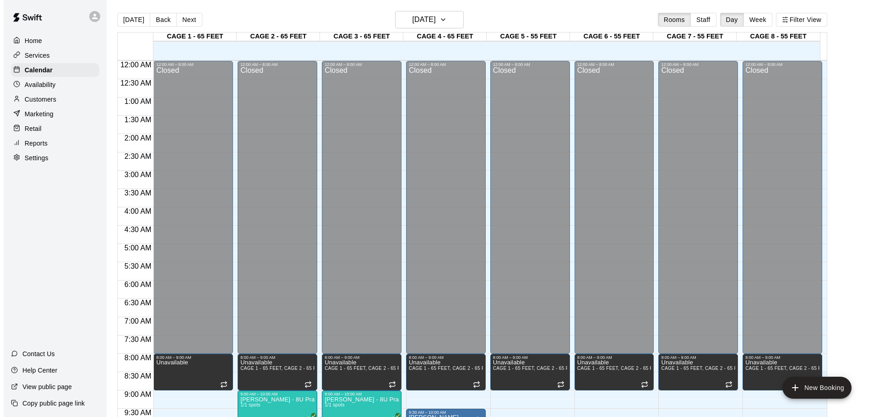
scroll to position [228, 0]
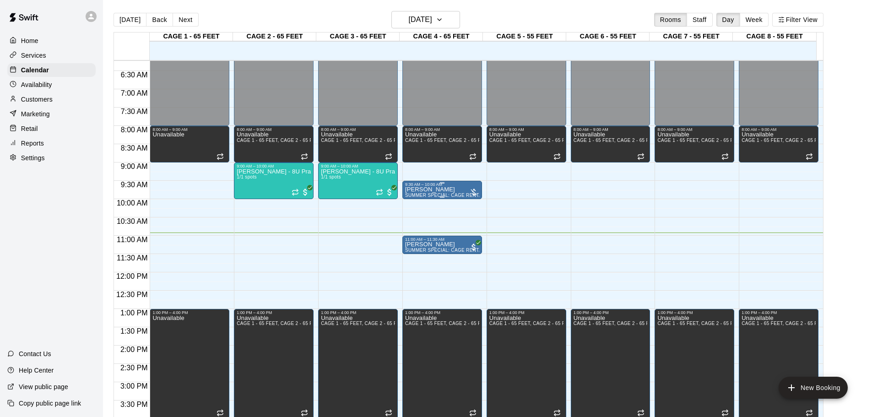
click at [443, 187] on div "9:30 AM – 10:00 AM" at bounding box center [442, 184] width 74 height 5
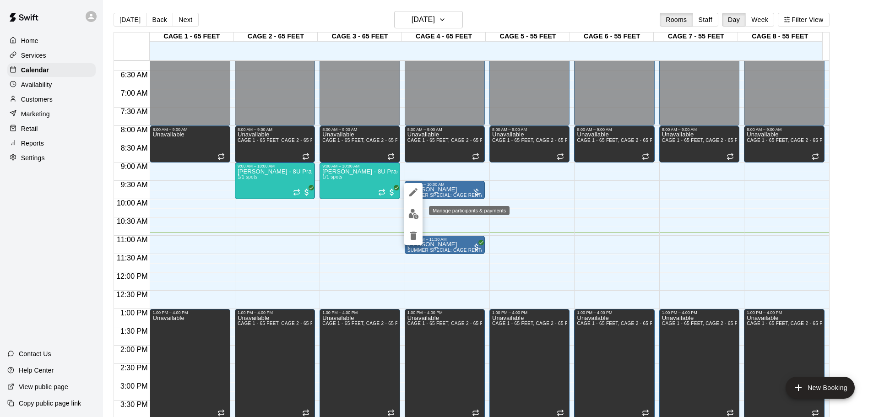
click at [416, 207] on button "edit" at bounding box center [413, 214] width 18 height 18
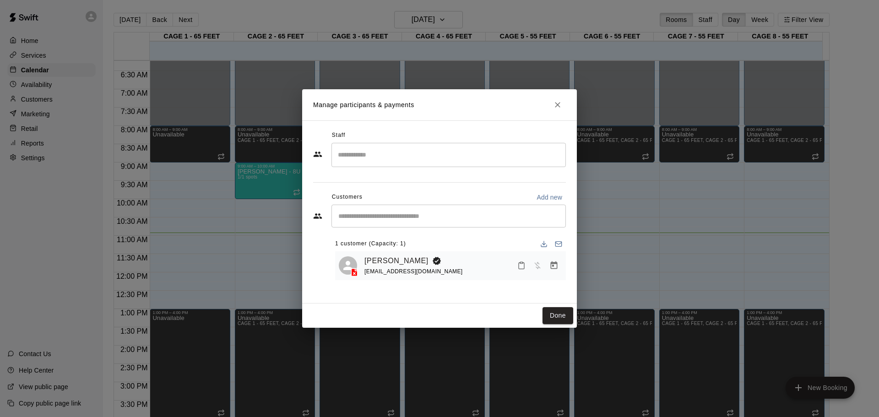
click at [553, 113] on h2 "Manage participants & payments" at bounding box center [439, 104] width 275 height 31
click at [556, 102] on icon "Close" at bounding box center [557, 104] width 9 height 9
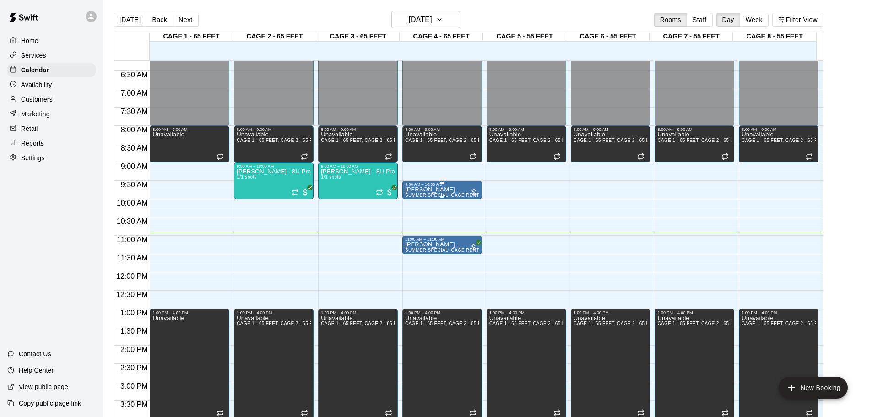
click at [447, 196] on span "SUMMER SPECIAL: CAGE RENTAL + BASEBALL MACHINE" at bounding box center [471, 195] width 133 height 5
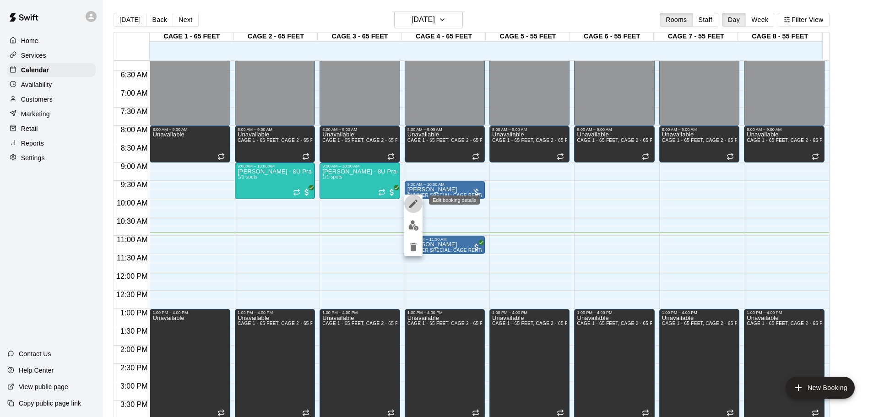
click at [415, 206] on icon "edit" at bounding box center [413, 203] width 11 height 11
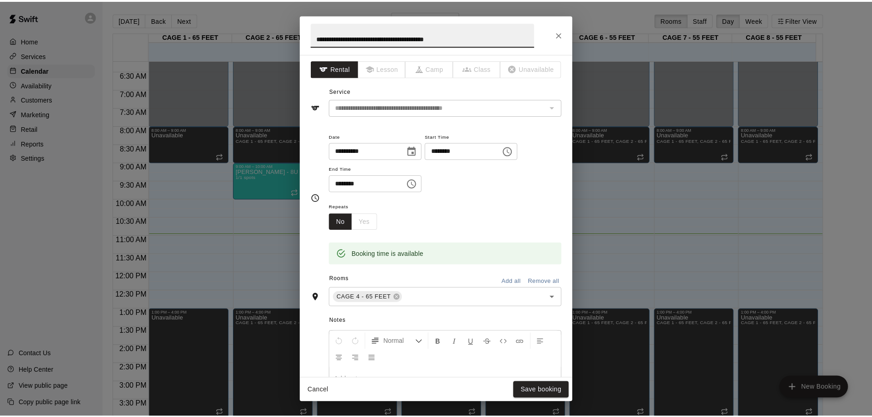
scroll to position [0, 0]
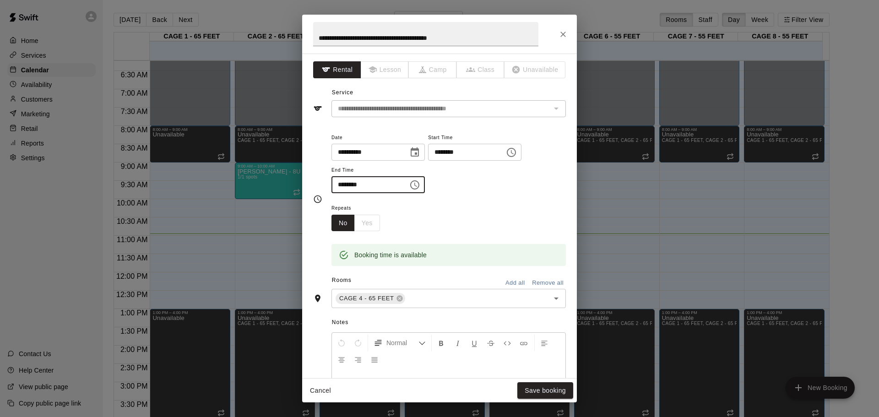
click at [352, 185] on input "********" at bounding box center [366, 184] width 70 height 17
type input "********"
click at [538, 400] on div "Cancel Save booking" at bounding box center [439, 390] width 275 height 24
click at [537, 392] on button "Save booking" at bounding box center [545, 390] width 56 height 17
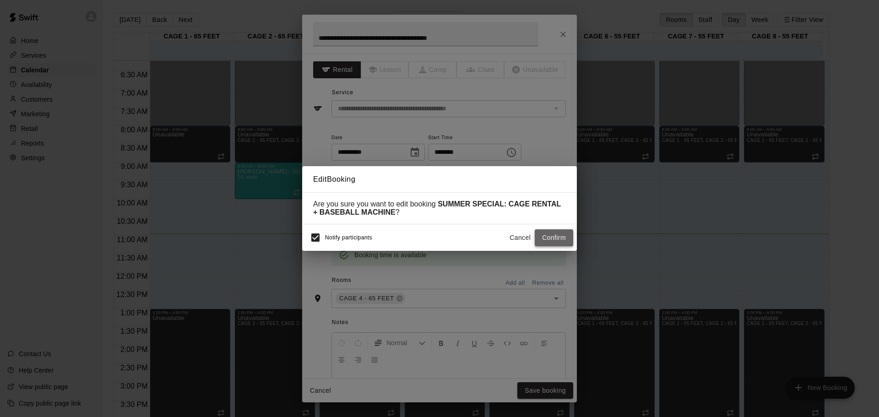
click at [557, 243] on button "Confirm" at bounding box center [554, 237] width 38 height 17
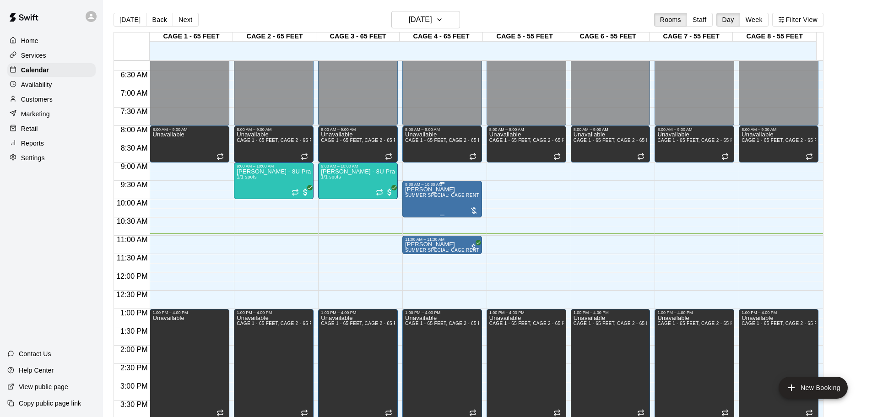
click at [439, 195] on span "SUMMER SPECIAL: CAGE RENTAL + BASEBALL MACHINE" at bounding box center [471, 195] width 133 height 5
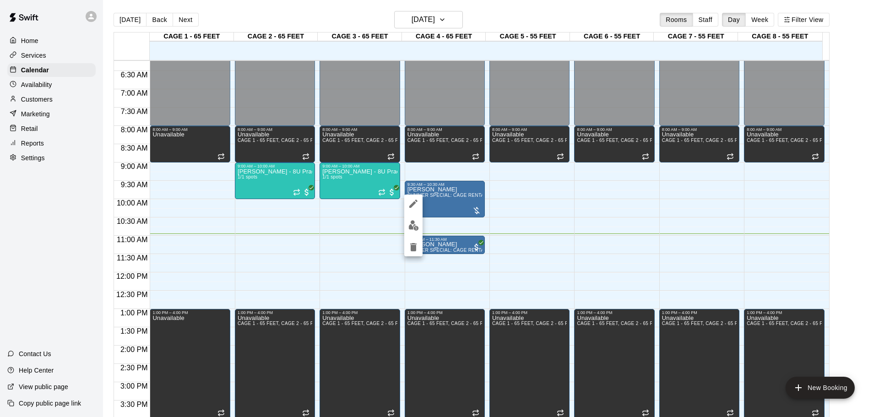
click at [406, 229] on button "edit" at bounding box center [413, 225] width 18 height 18
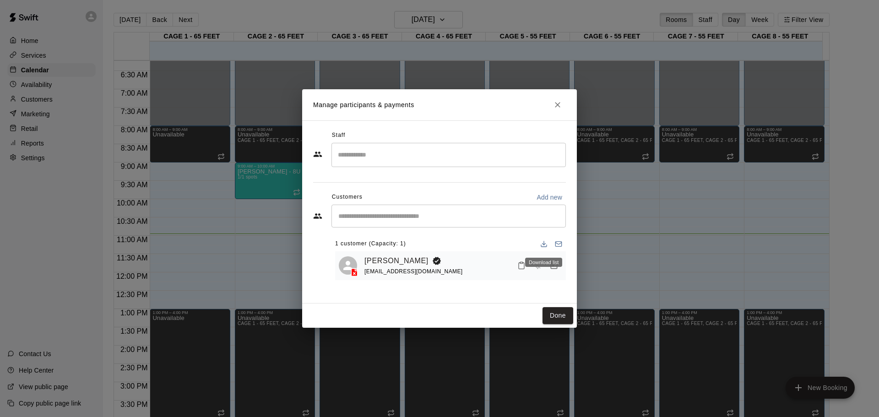
drag, startPoint x: 553, startPoint y: 265, endPoint x: 553, endPoint y: 271, distance: 5.5
click at [553, 269] on body "Home Services Calendar Availability Customers Marketing Retail Reports Settings…" at bounding box center [439, 216] width 879 height 432
click at [553, 270] on icon "Manage bookings & payment" at bounding box center [553, 265] width 9 height 9
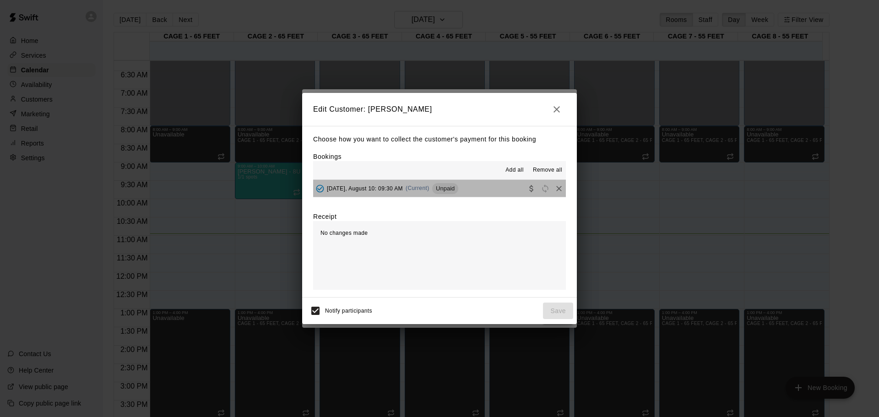
click at [512, 191] on button "[DATE], August 10: 09:30 AM (Current) Unpaid" at bounding box center [439, 188] width 253 height 17
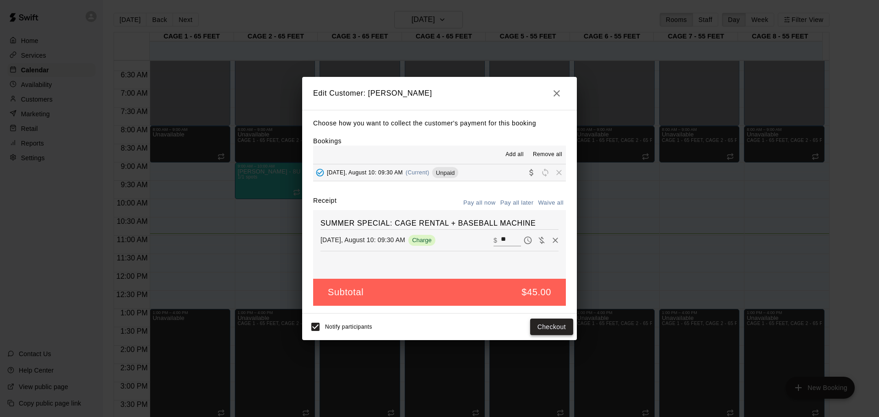
click at [546, 331] on button "Checkout" at bounding box center [551, 327] width 43 height 17
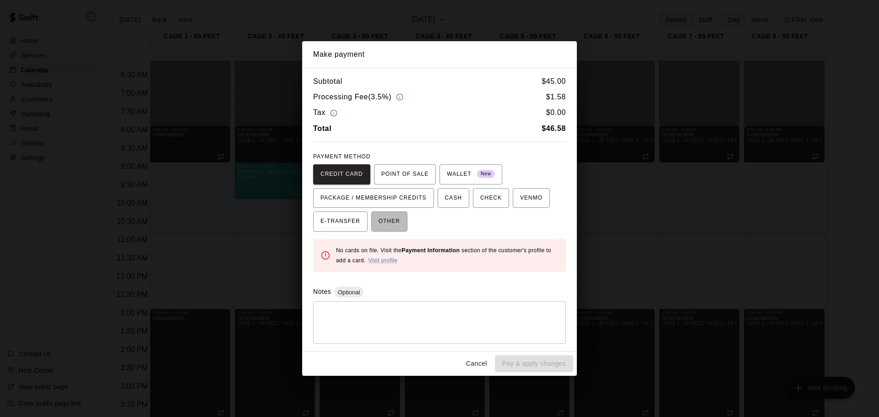
drag, startPoint x: 379, startPoint y: 227, endPoint x: 443, endPoint y: 245, distance: 66.8
click at [381, 228] on span "OTHER" at bounding box center [389, 221] width 22 height 15
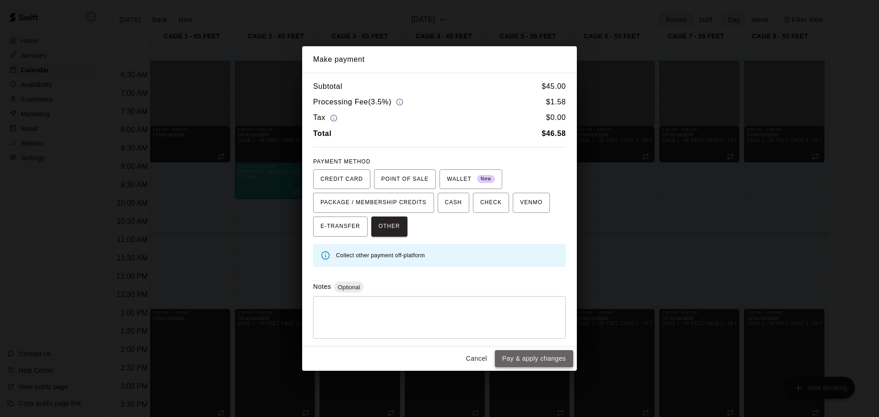
click at [511, 359] on button "Pay & apply changes" at bounding box center [534, 358] width 78 height 17
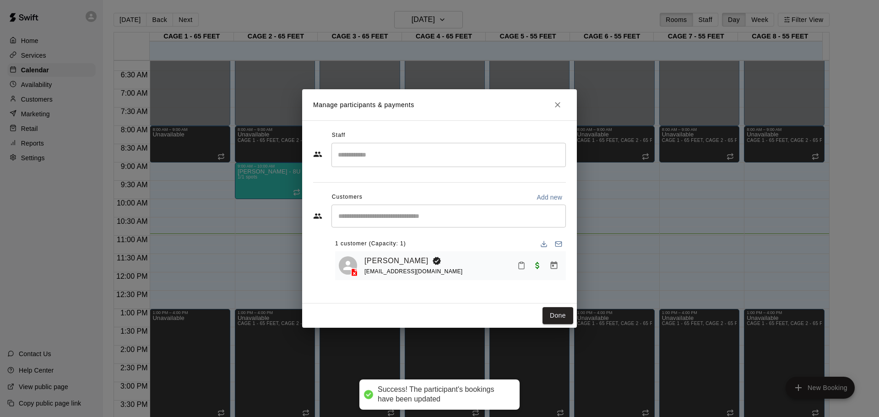
drag, startPoint x: 556, startPoint y: 319, endPoint x: 284, endPoint y: 0, distance: 419.8
click at [555, 319] on button "Done" at bounding box center [557, 315] width 31 height 17
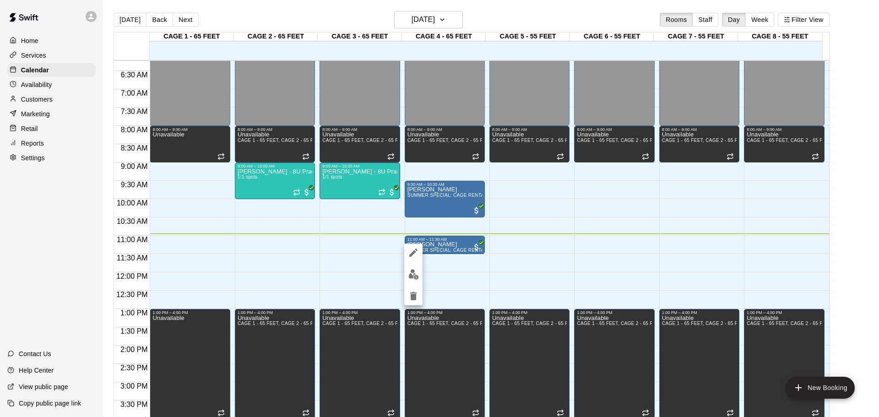
click at [459, 261] on div at bounding box center [439, 208] width 879 height 417
